Goal: Navigation & Orientation: Find specific page/section

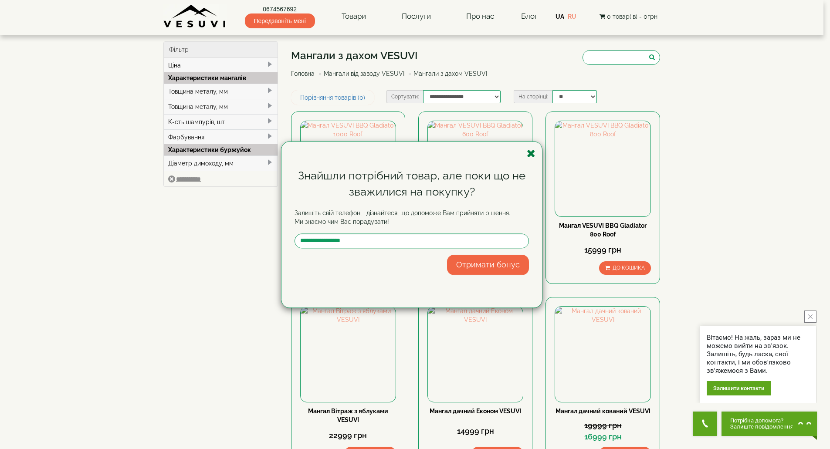
click at [532, 151] on icon "button" at bounding box center [531, 153] width 9 height 11
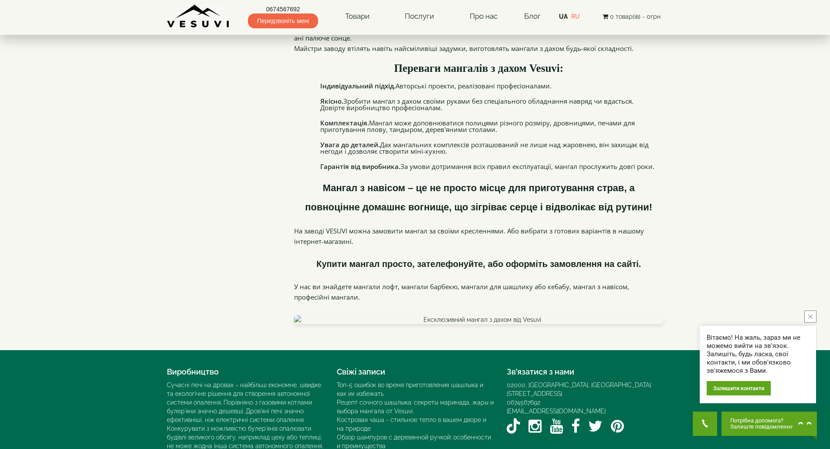
scroll to position [784, 0]
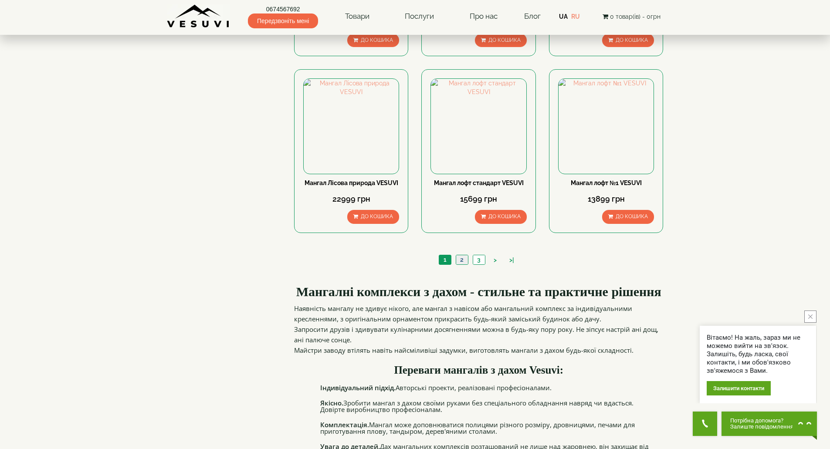
click at [459, 258] on link "2" at bounding box center [462, 259] width 12 height 9
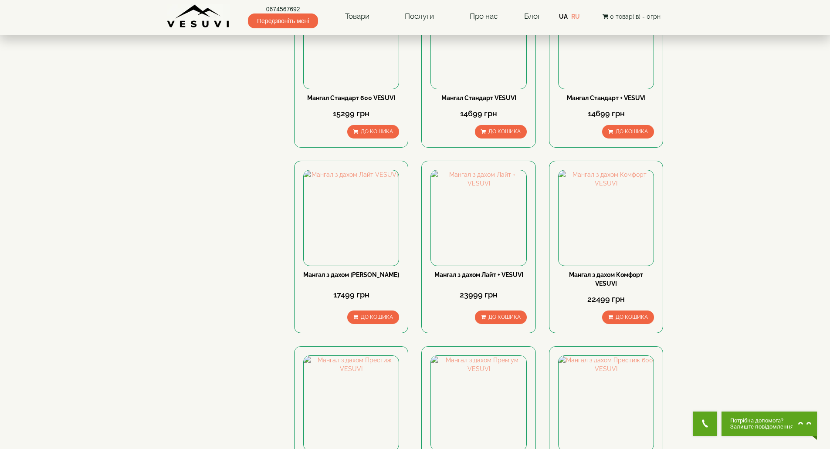
scroll to position [697, 0]
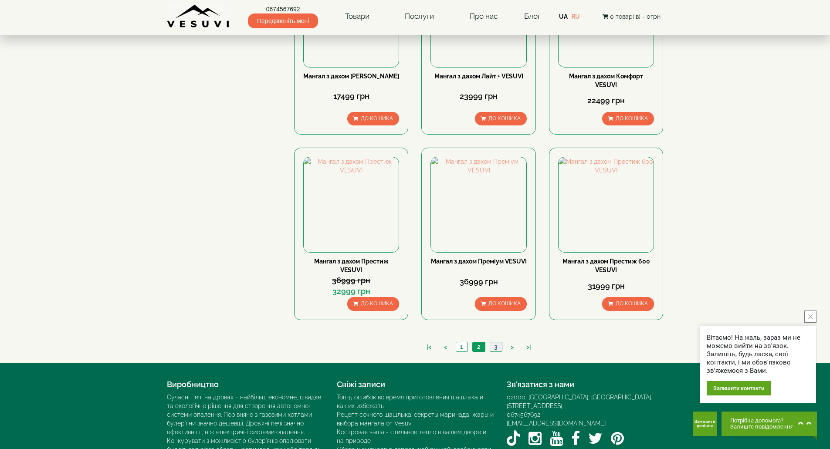
click at [499, 347] on link "3" at bounding box center [496, 346] width 12 height 9
